Goal: Navigation & Orientation: Find specific page/section

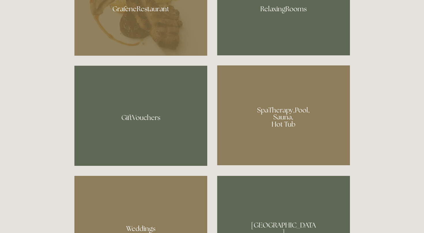
scroll to position [476, 0]
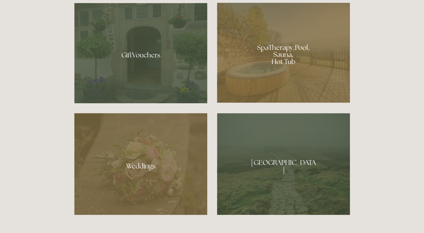
click at [275, 43] on div at bounding box center [283, 53] width 133 height 100
